Goal: Task Accomplishment & Management: Manage account settings

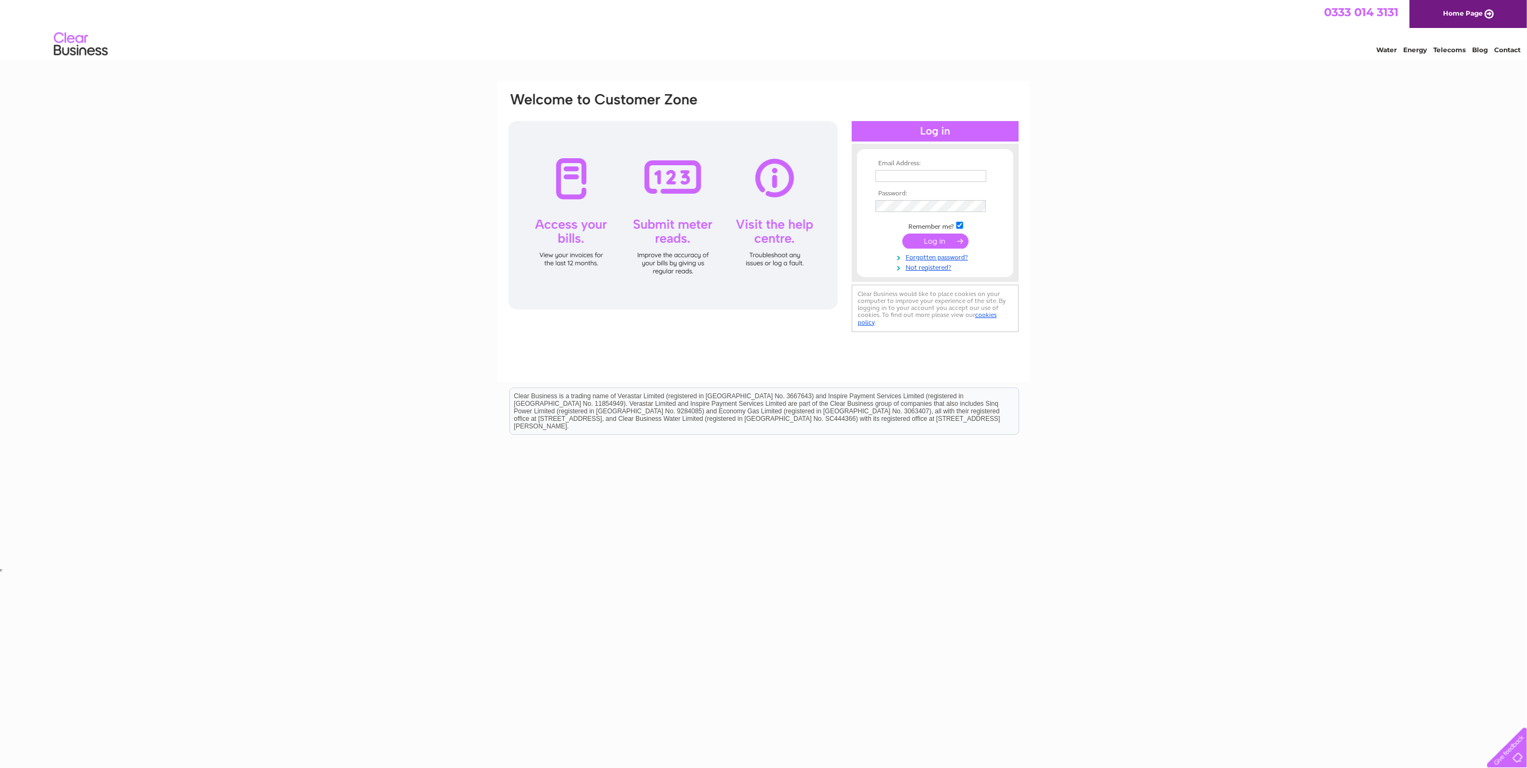
type input "web@auto-spray.co.uk"
click at [927, 239] on input "submit" at bounding box center [936, 241] width 66 height 15
click at [939, 237] on input "submit" at bounding box center [936, 241] width 66 height 15
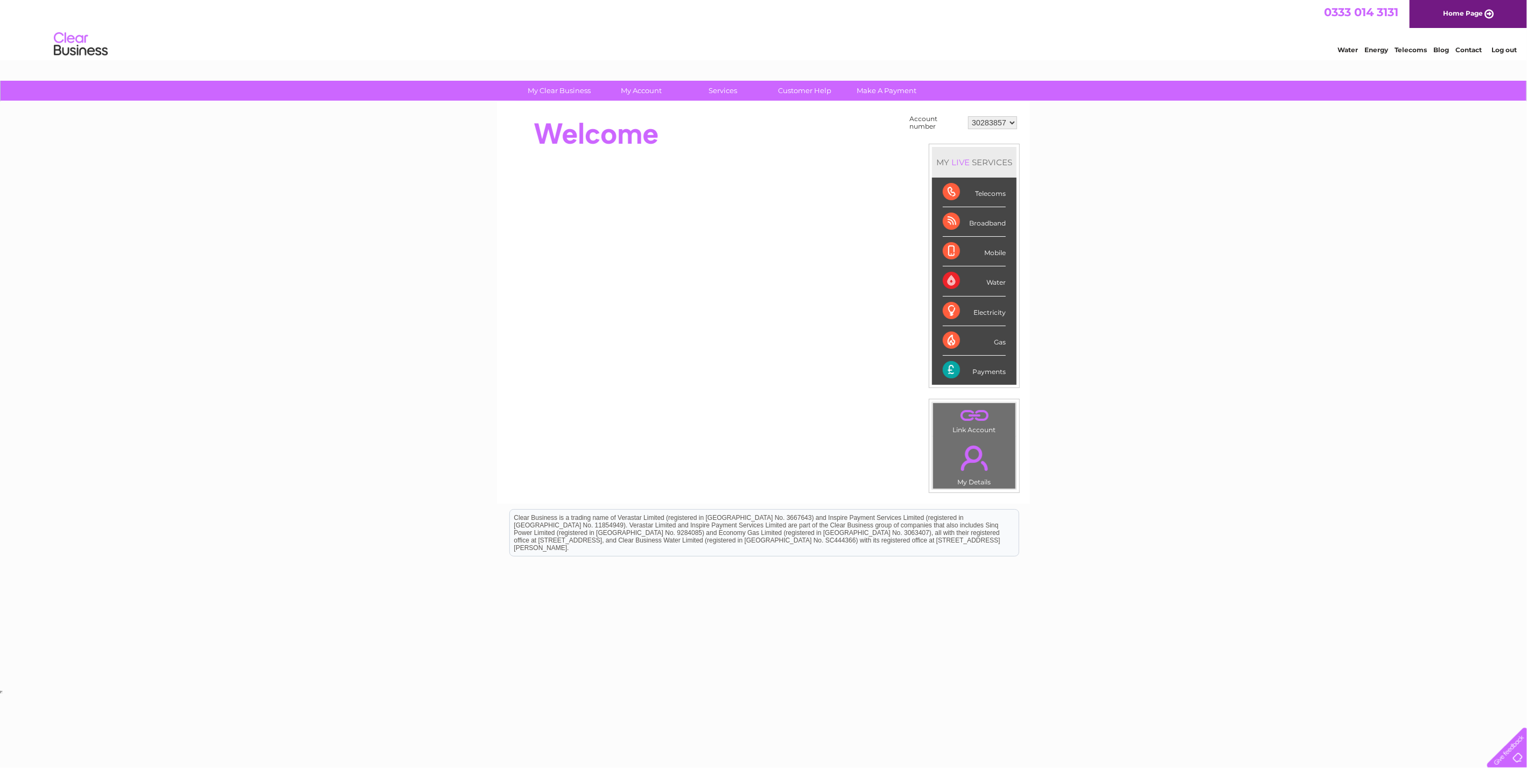
click at [1012, 120] on select "30283857 30286298 30306567" at bounding box center [992, 122] width 49 height 13
click at [969, 116] on select "30283857 30286298 30306567" at bounding box center [992, 122] width 49 height 13
click at [652, 90] on link "My Account" at bounding box center [641, 91] width 89 height 20
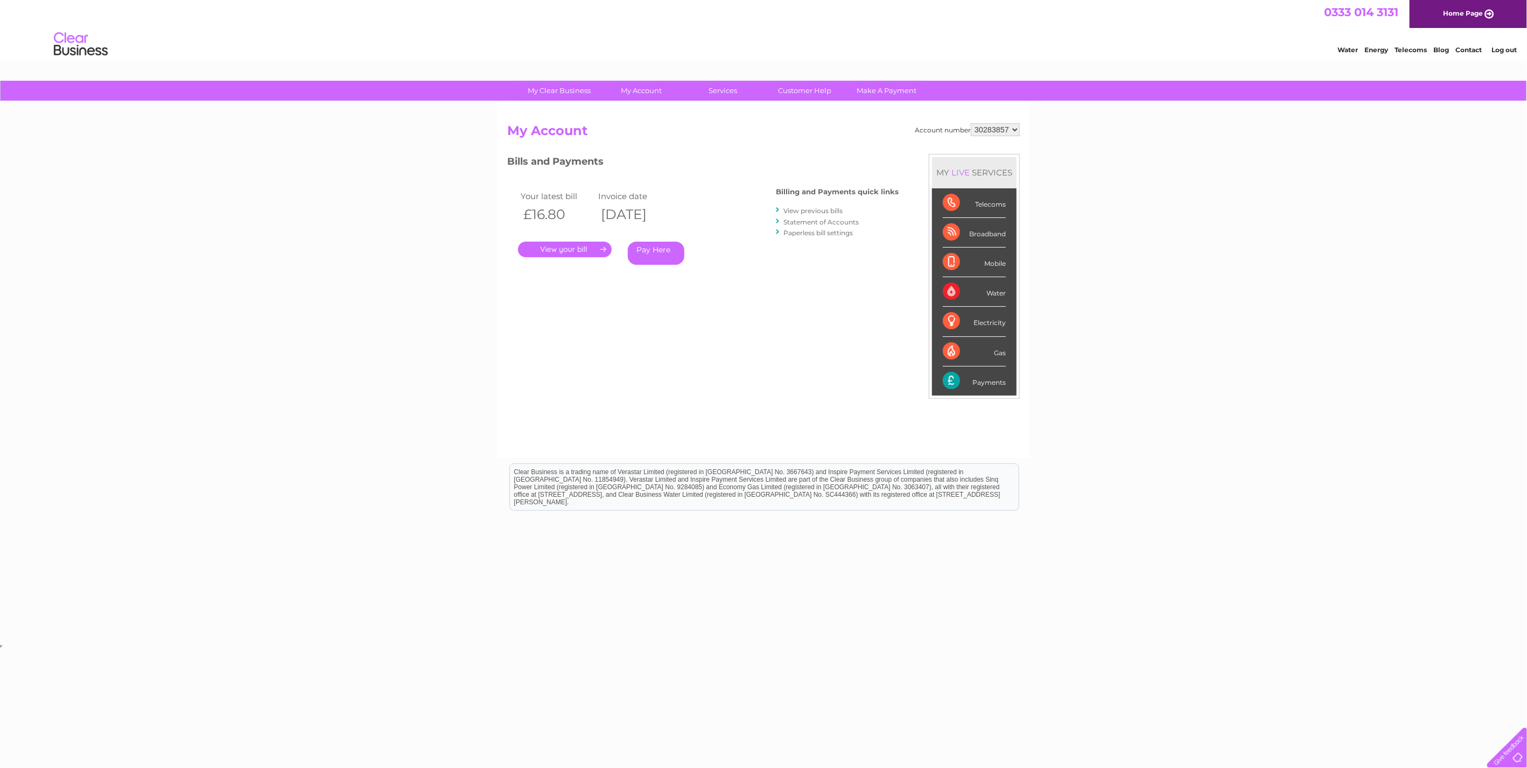
click at [582, 254] on link "." at bounding box center [565, 250] width 94 height 16
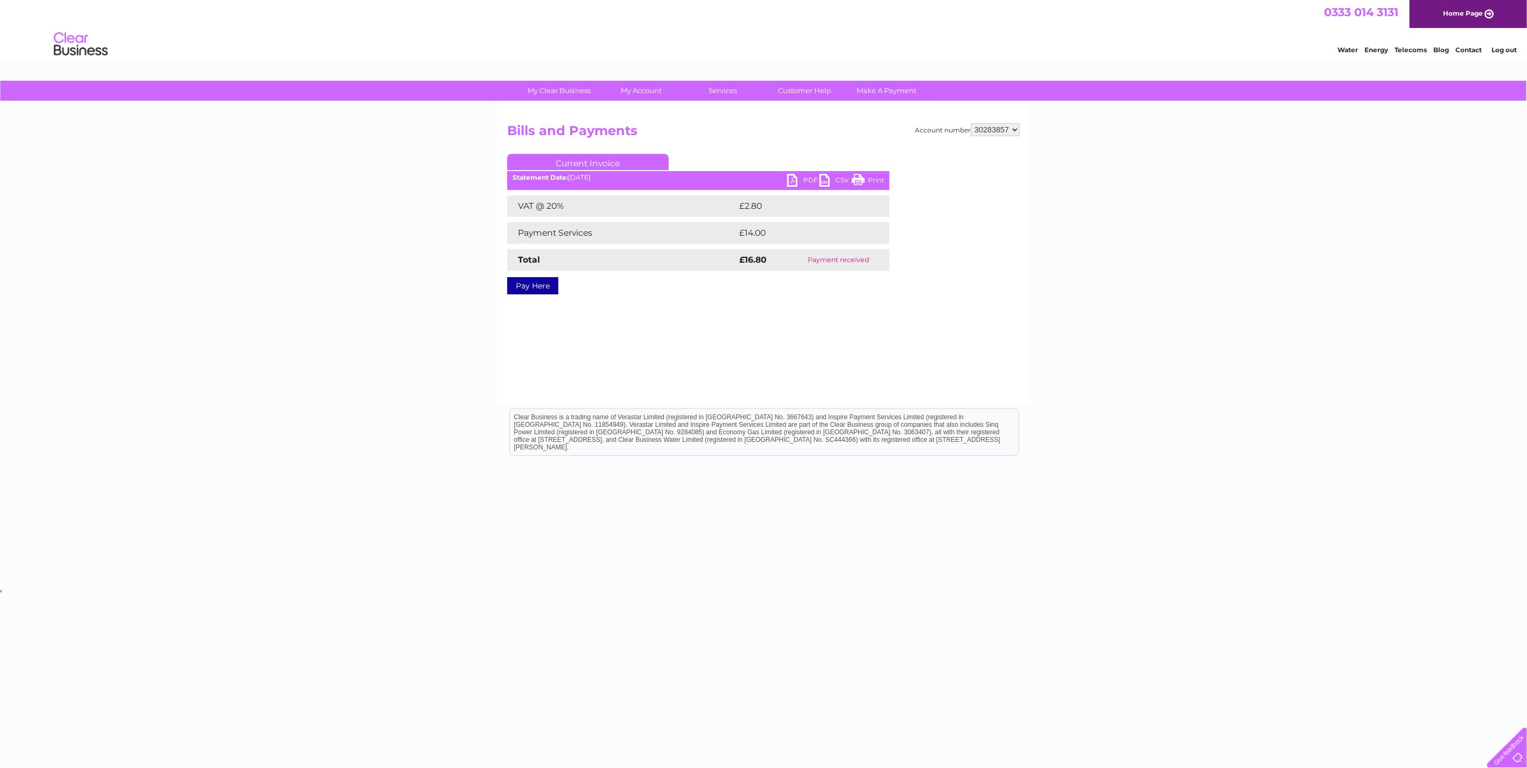
click at [801, 178] on link "PDF" at bounding box center [803, 182] width 32 height 16
click at [790, 180] on link "PDF" at bounding box center [803, 182] width 32 height 16
